Goal: Transaction & Acquisition: Purchase product/service

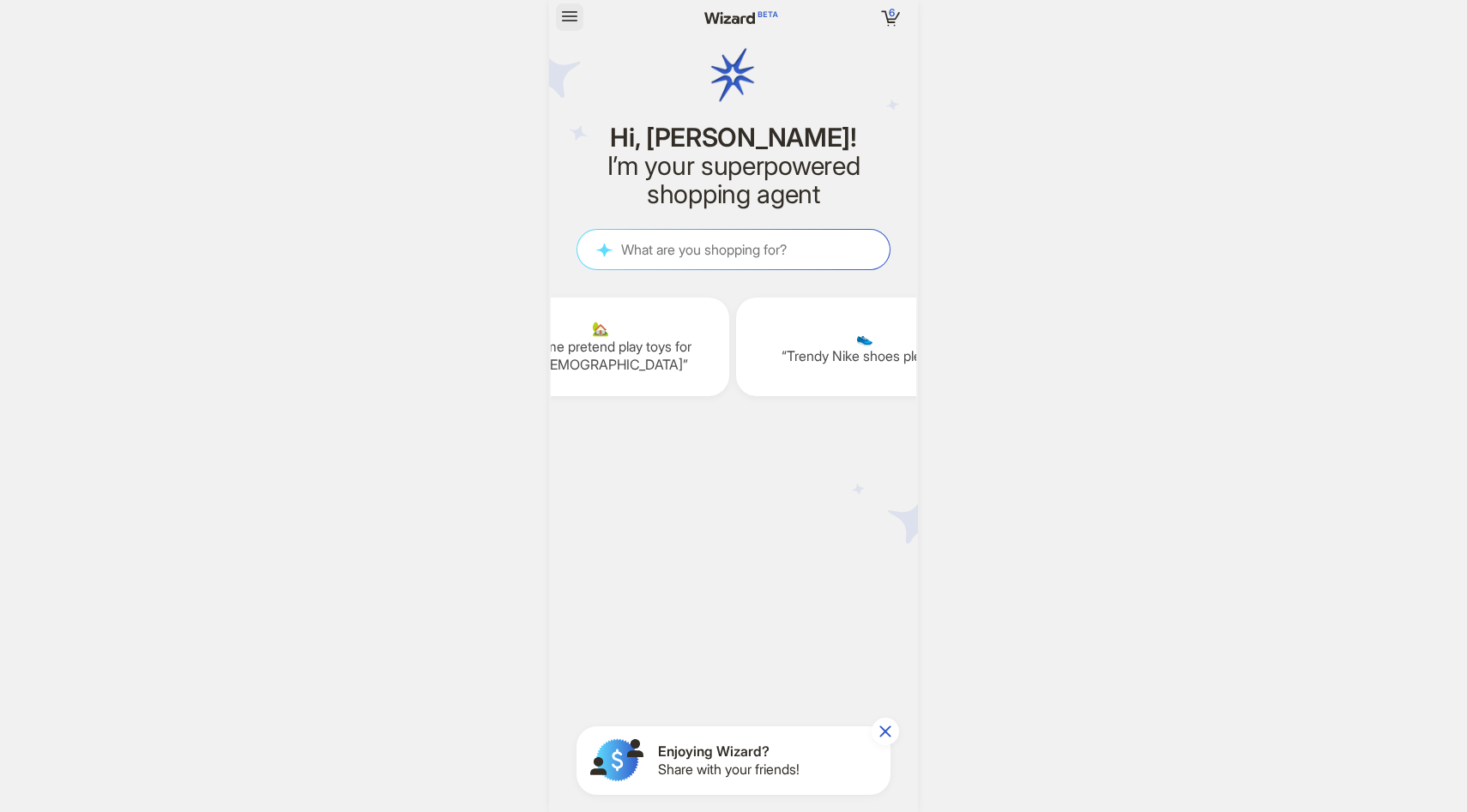
scroll to position [4219, 0]
click at [566, 4] on button "button" at bounding box center [569, 17] width 27 height 27
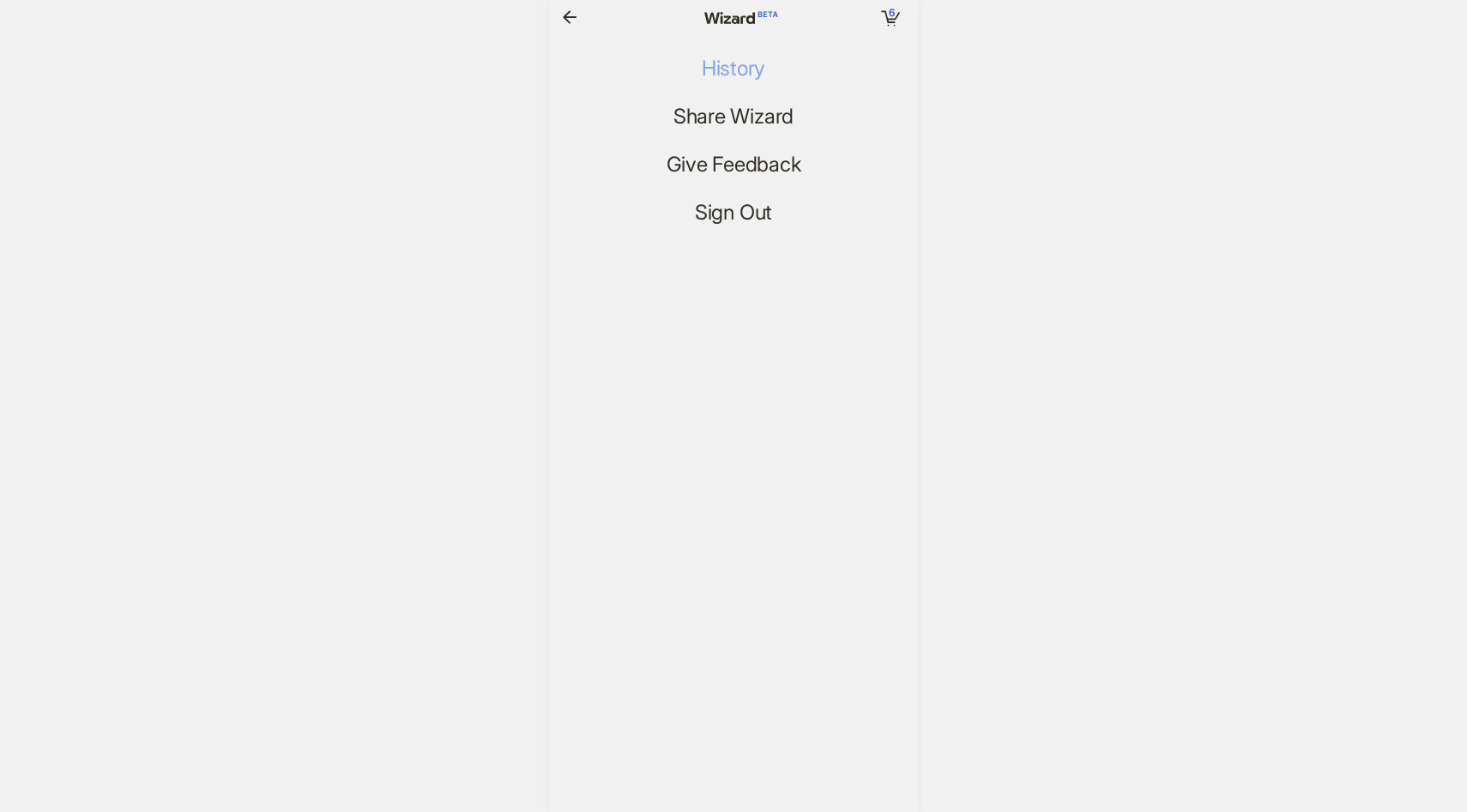
click at [721, 76] on span "History" at bounding box center [734, 69] width 63 height 25
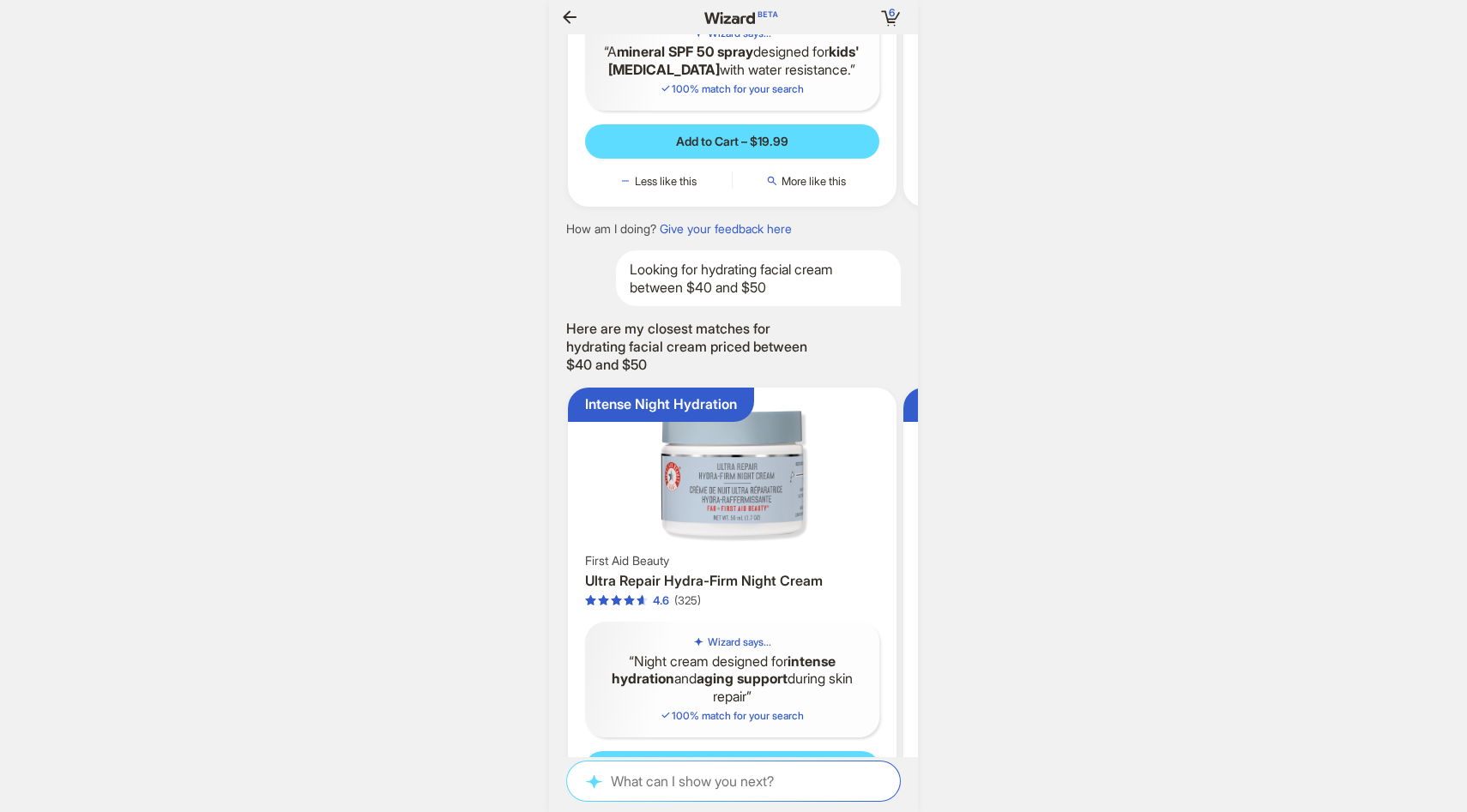
scroll to position [1185, 0]
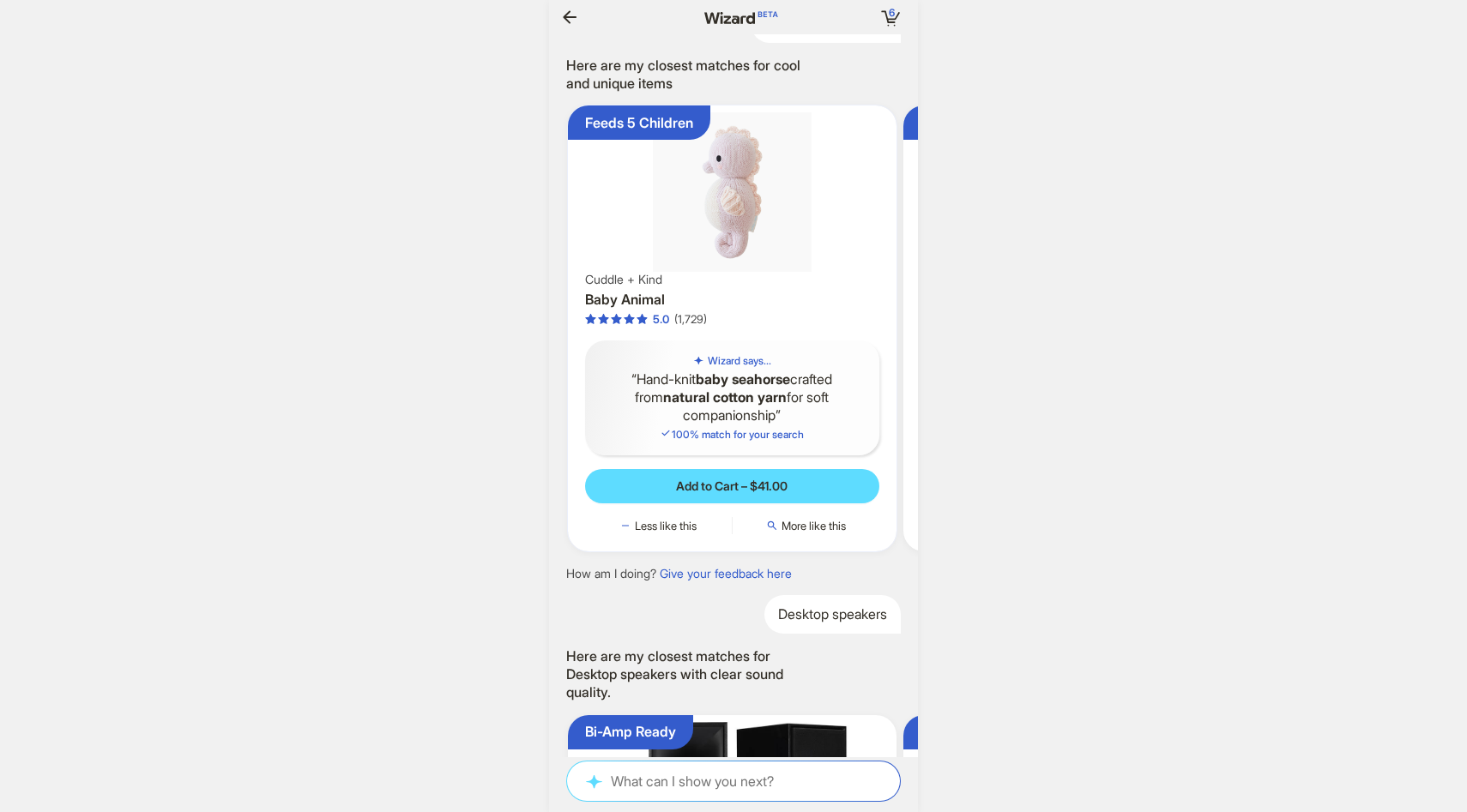
click at [829, 235] on img at bounding box center [732, 191] width 315 height 159
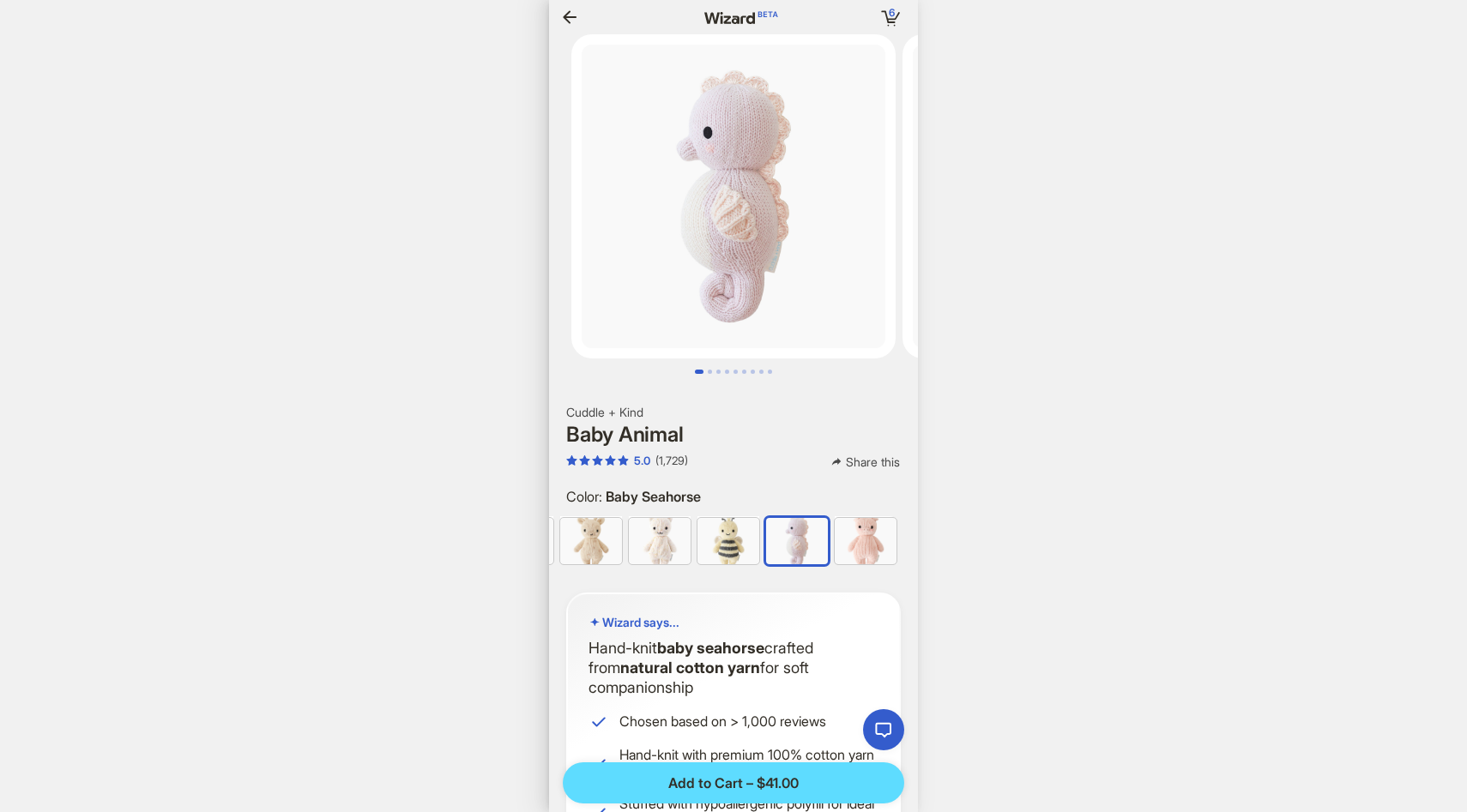
click at [1061, 428] on div "6 6 items in your cart Hi, [PERSON_NAME]! I’m your superpowered shopping agent …" at bounding box center [734, 406] width 1467 height 812
click at [873, 455] on span "Share this" at bounding box center [873, 462] width 54 height 16
